Goal: Navigation & Orientation: Find specific page/section

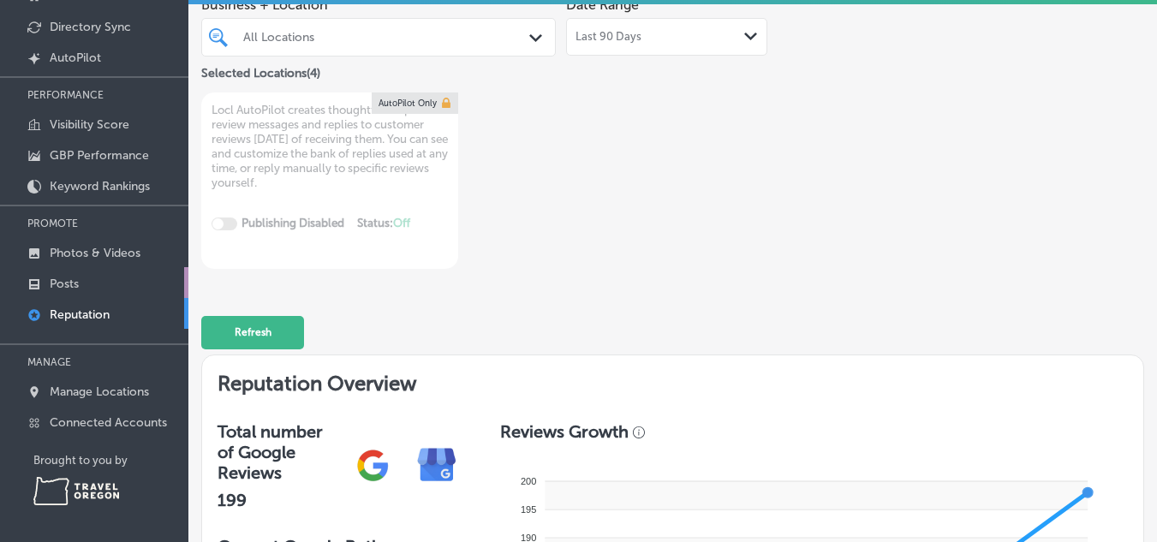
scroll to position [129, 0]
click at [89, 313] on p "Reputation" at bounding box center [80, 314] width 60 height 15
click at [0, 298] on link "Reputation" at bounding box center [94, 313] width 188 height 31
click at [89, 313] on p "Reputation" at bounding box center [80, 314] width 60 height 15
type textarea "x"
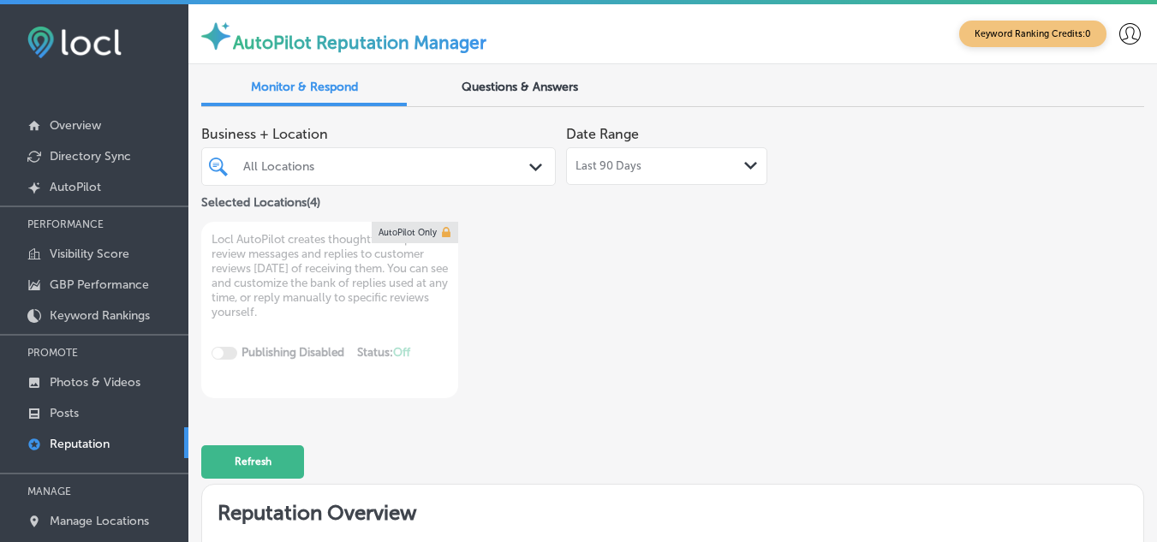
type textarea "x"
click at [545, 75] on div "Questions & Answers" at bounding box center [520, 88] width 206 height 35
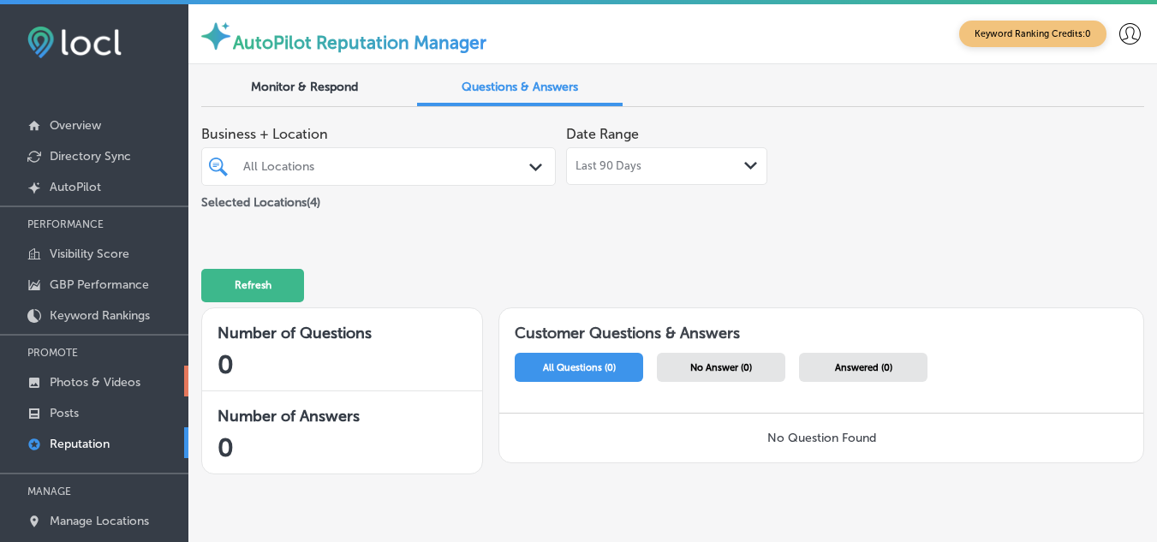
click at [111, 379] on p "Photos & Videos" at bounding box center [95, 382] width 91 height 15
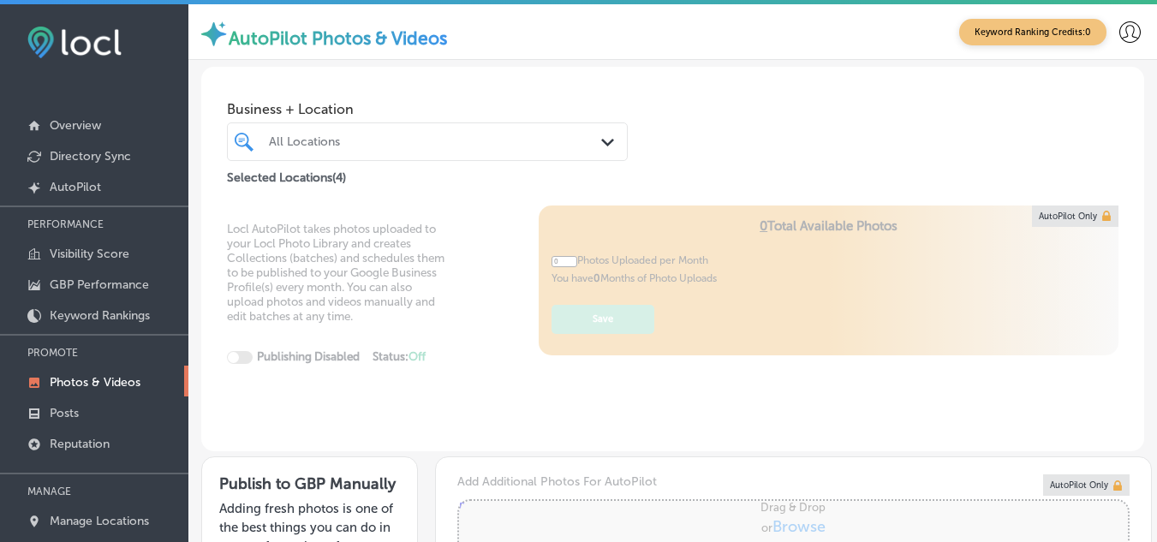
type input "5"
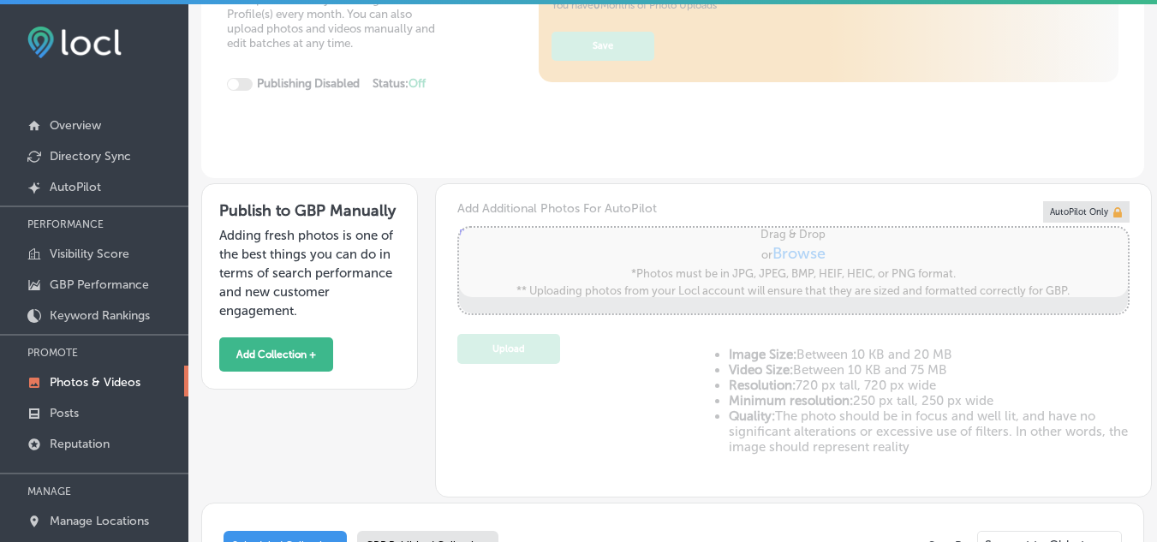
scroll to position [271, 0]
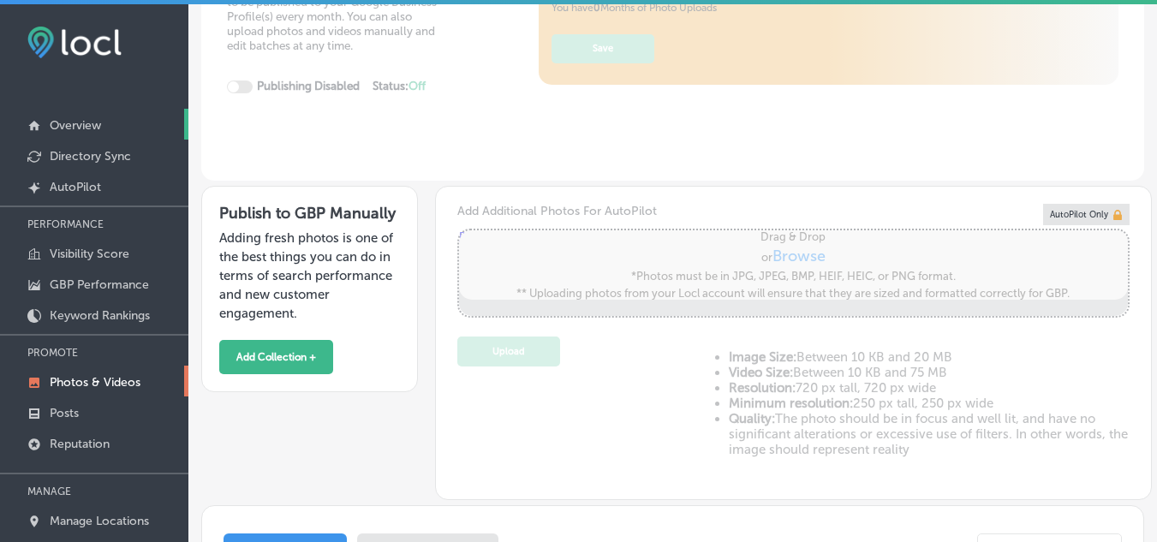
click at [69, 130] on p "Overview" at bounding box center [75, 125] width 51 height 15
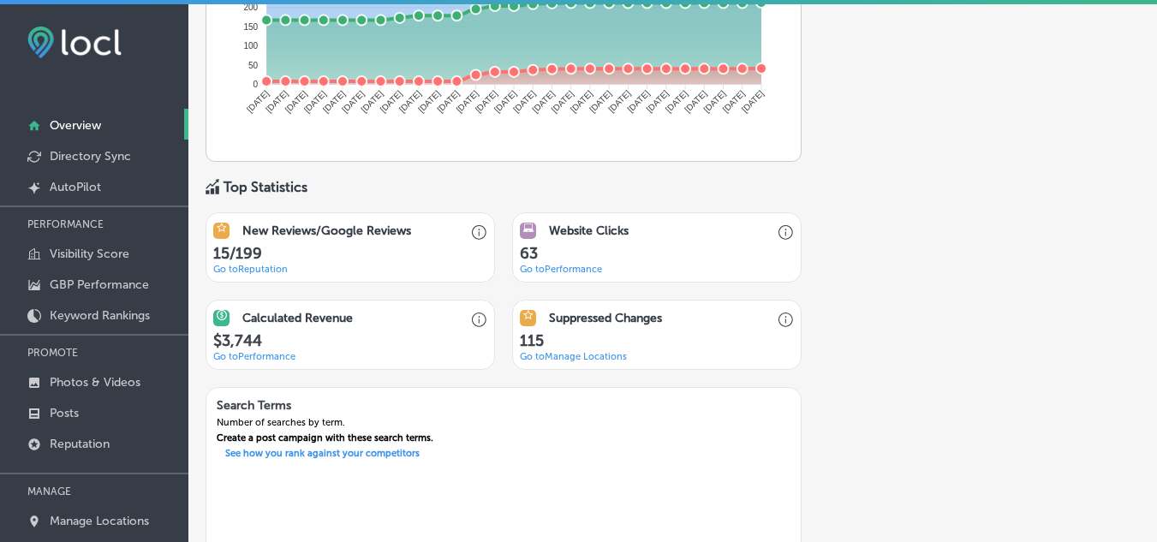
scroll to position [1083, 0]
click at [281, 271] on link "Go to Reputation" at bounding box center [250, 268] width 75 height 11
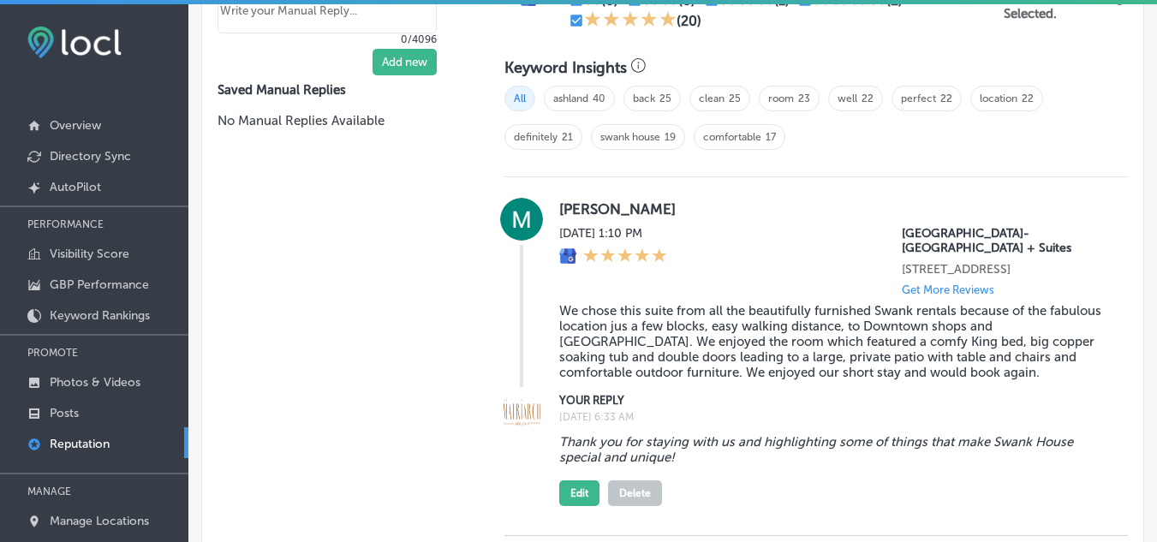
scroll to position [1043, 0]
click at [593, 98] on link "40" at bounding box center [599, 99] width 13 height 12
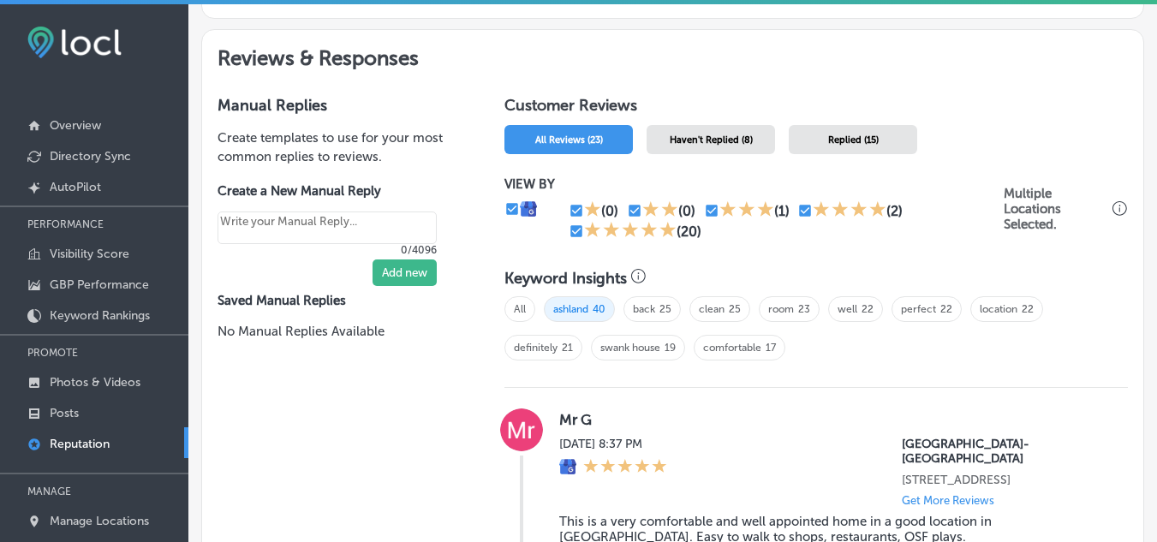
scroll to position [832, 0]
click at [901, 309] on link "perfect" at bounding box center [918, 310] width 35 height 12
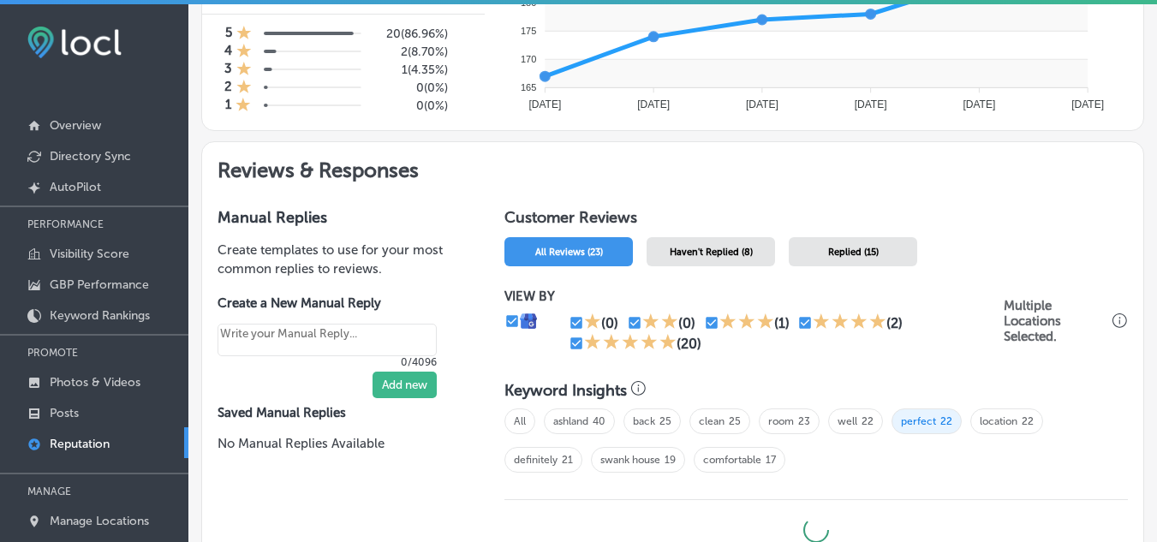
type textarea "x"
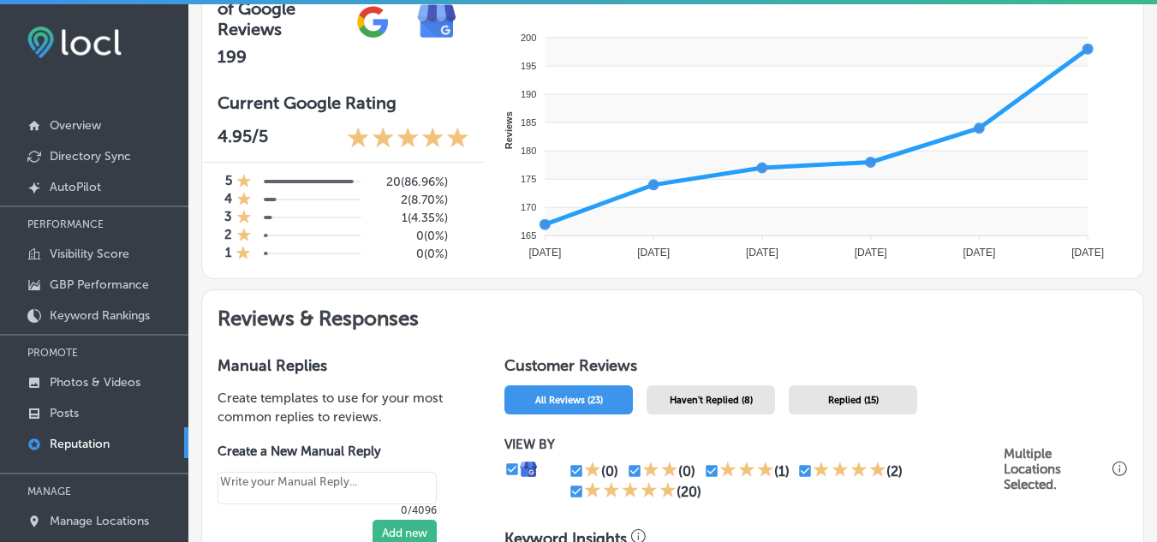
scroll to position [0, 0]
